Goal: Navigation & Orientation: Go to known website

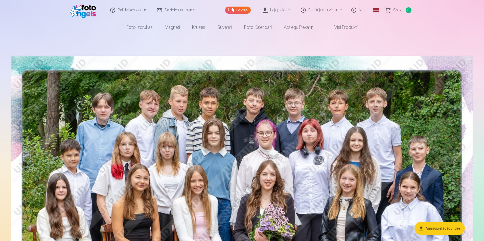
click at [362, 10] on link "Iziet" at bounding box center [359, 10] width 24 height 20
